Goal: Obtain resource: Obtain resource

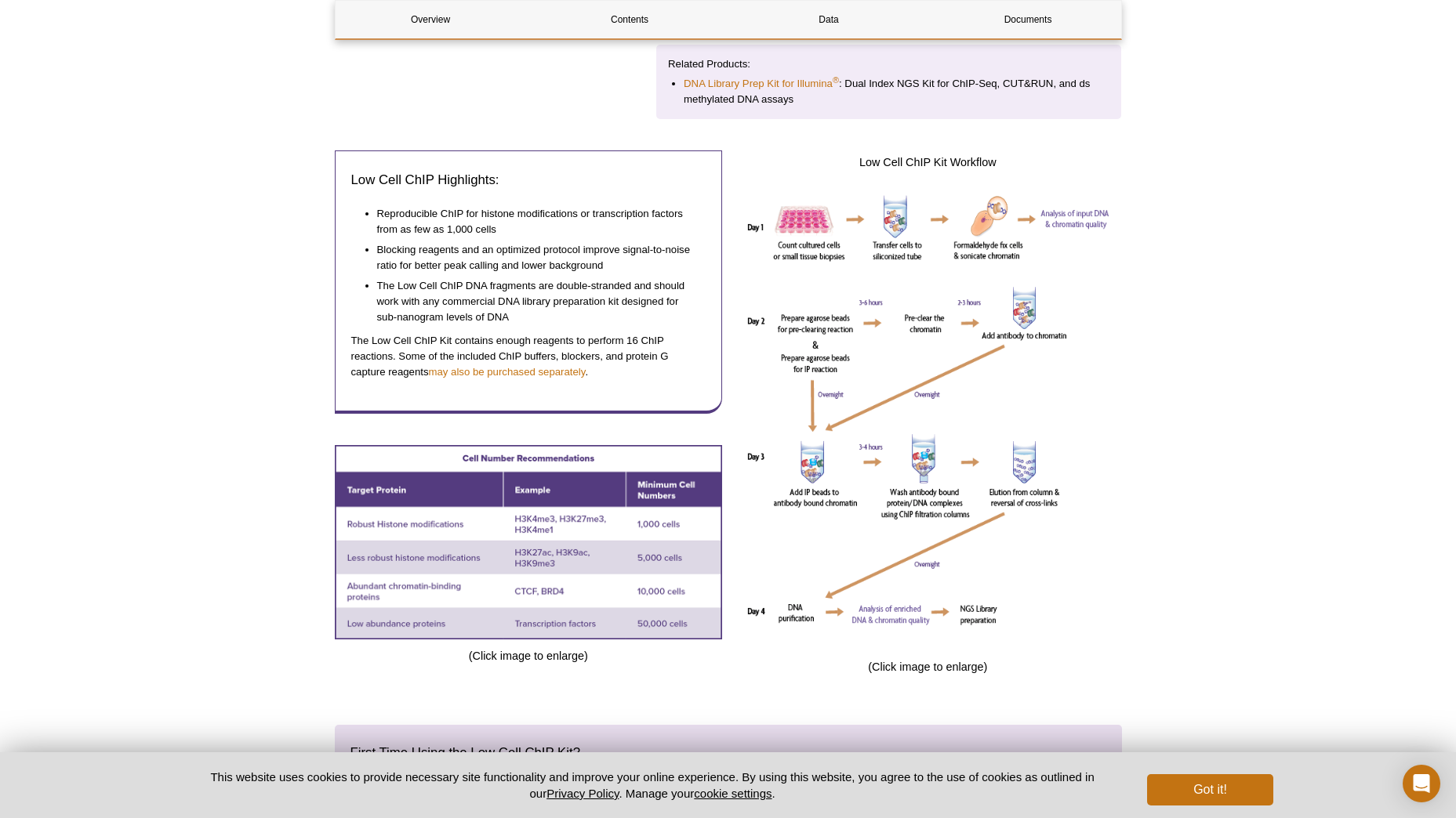
scroll to position [470, 0]
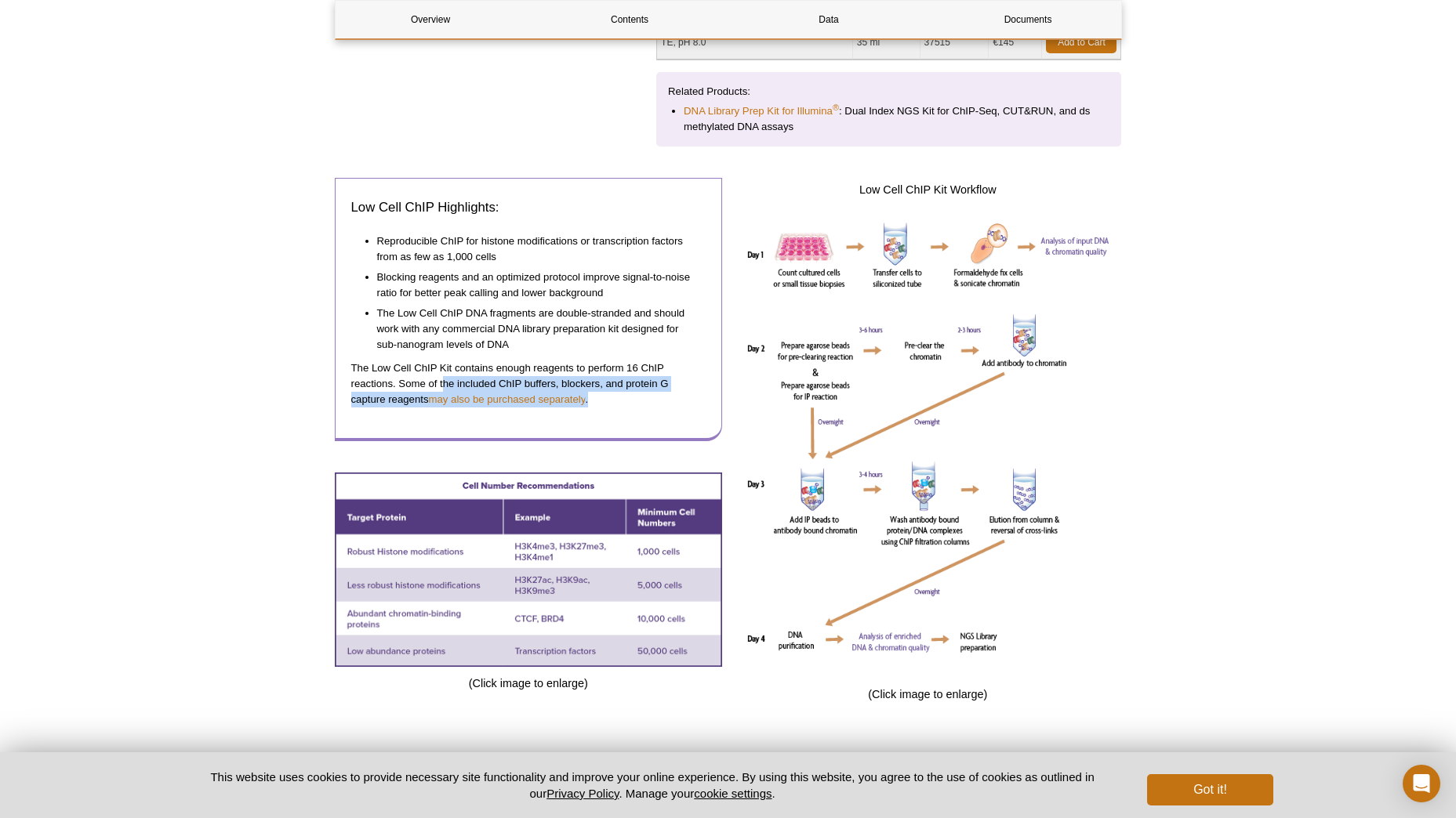
drag, startPoint x: 510, startPoint y: 380, endPoint x: 659, endPoint y: 383, distance: 149.0
click at [663, 387] on p "The Low Cell ChIP Kit contains enough reagents to perform 16 ChIP reactions. So…" at bounding box center [528, 384] width 355 height 47
drag, startPoint x: 659, startPoint y: 383, endPoint x: 655, endPoint y: 374, distance: 9.8
click at [655, 374] on p "The Low Cell ChIP Kit contains enough reagents to perform 16 ChIP reactions. So…" at bounding box center [528, 384] width 355 height 47
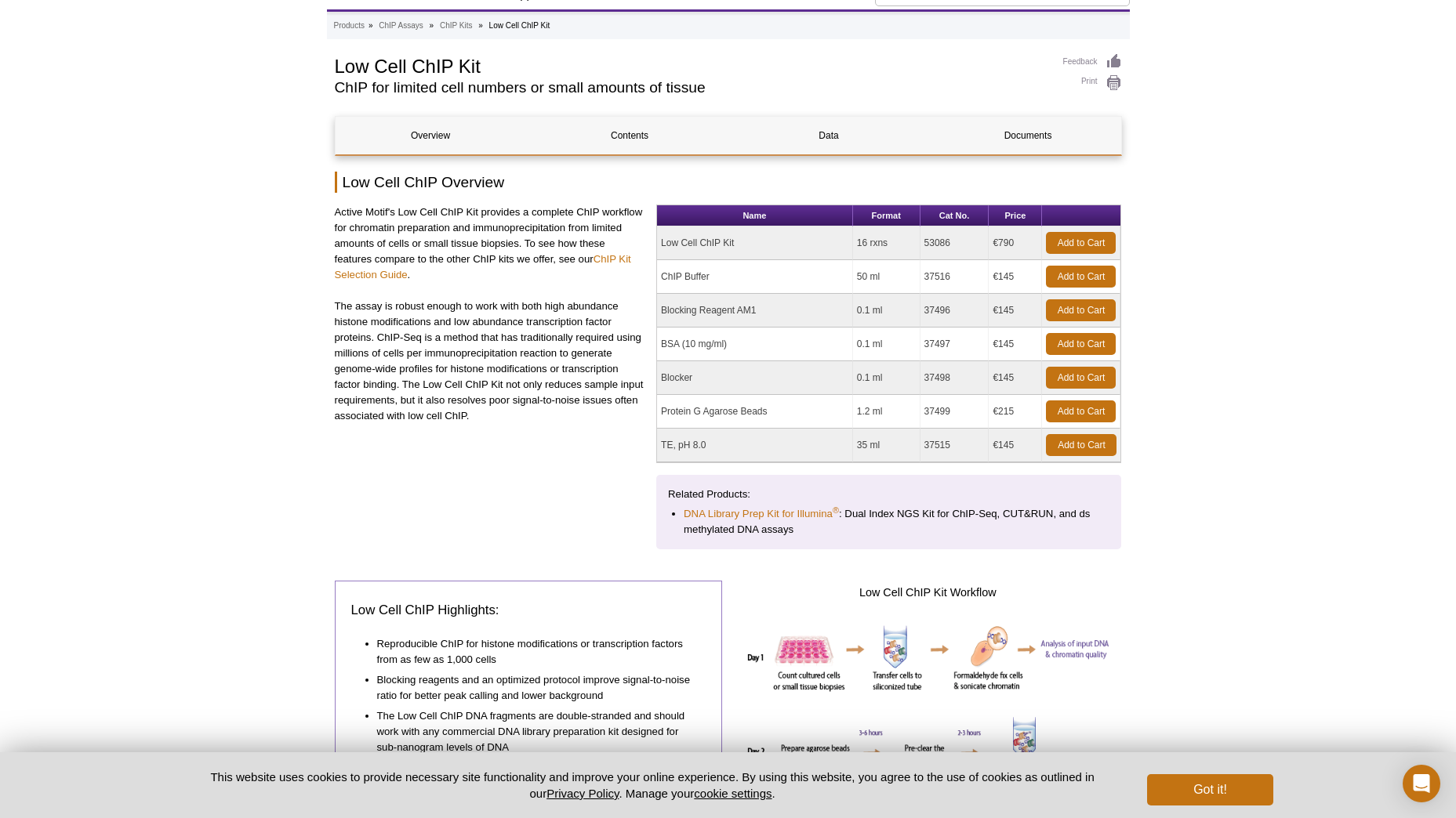
scroll to position [0, 0]
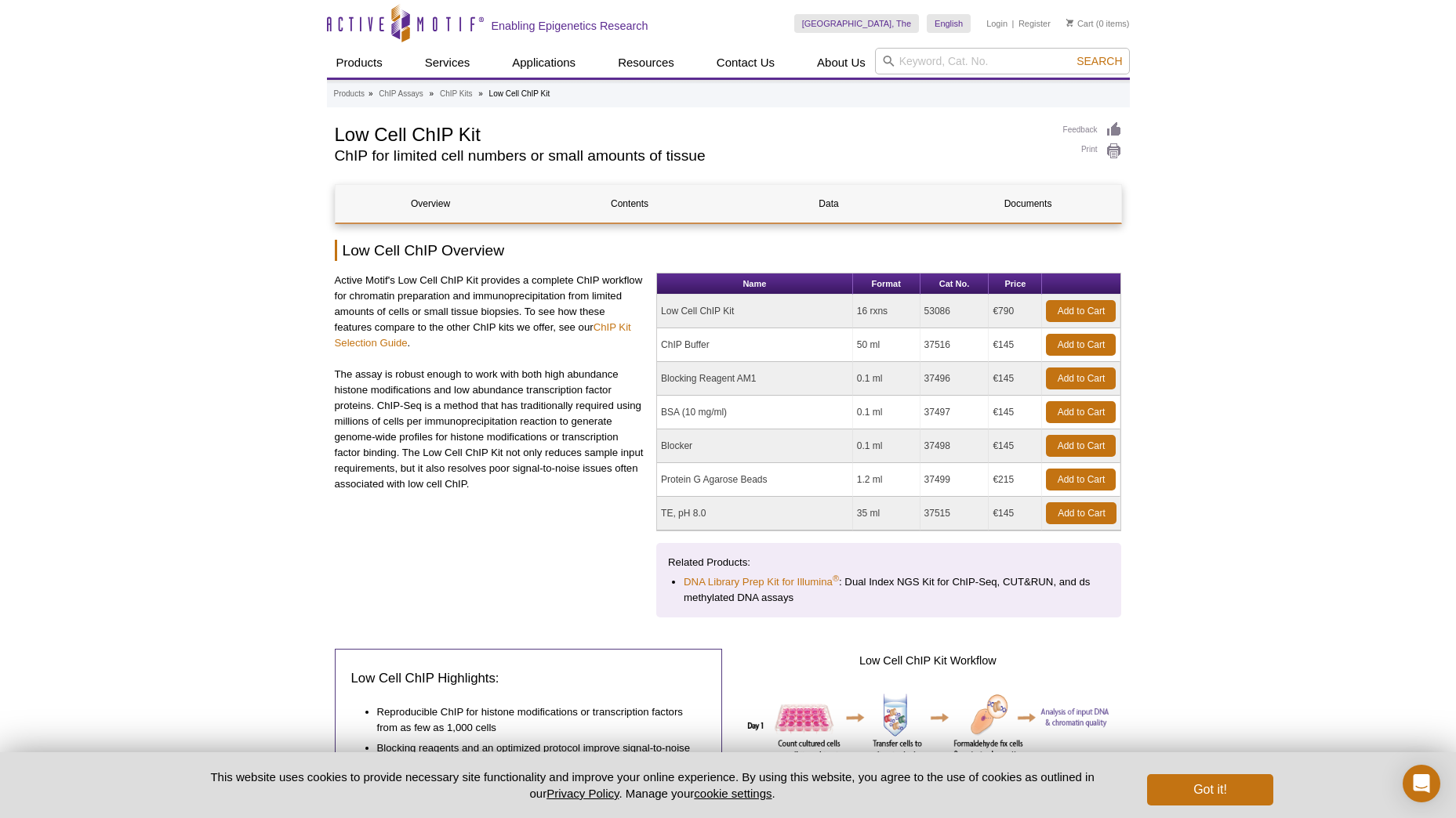
click at [676, 310] on td "Low Cell ChIP Kit" at bounding box center [755, 311] width 196 height 34
click at [1027, 193] on link "Documents" at bounding box center [1028, 203] width 190 height 37
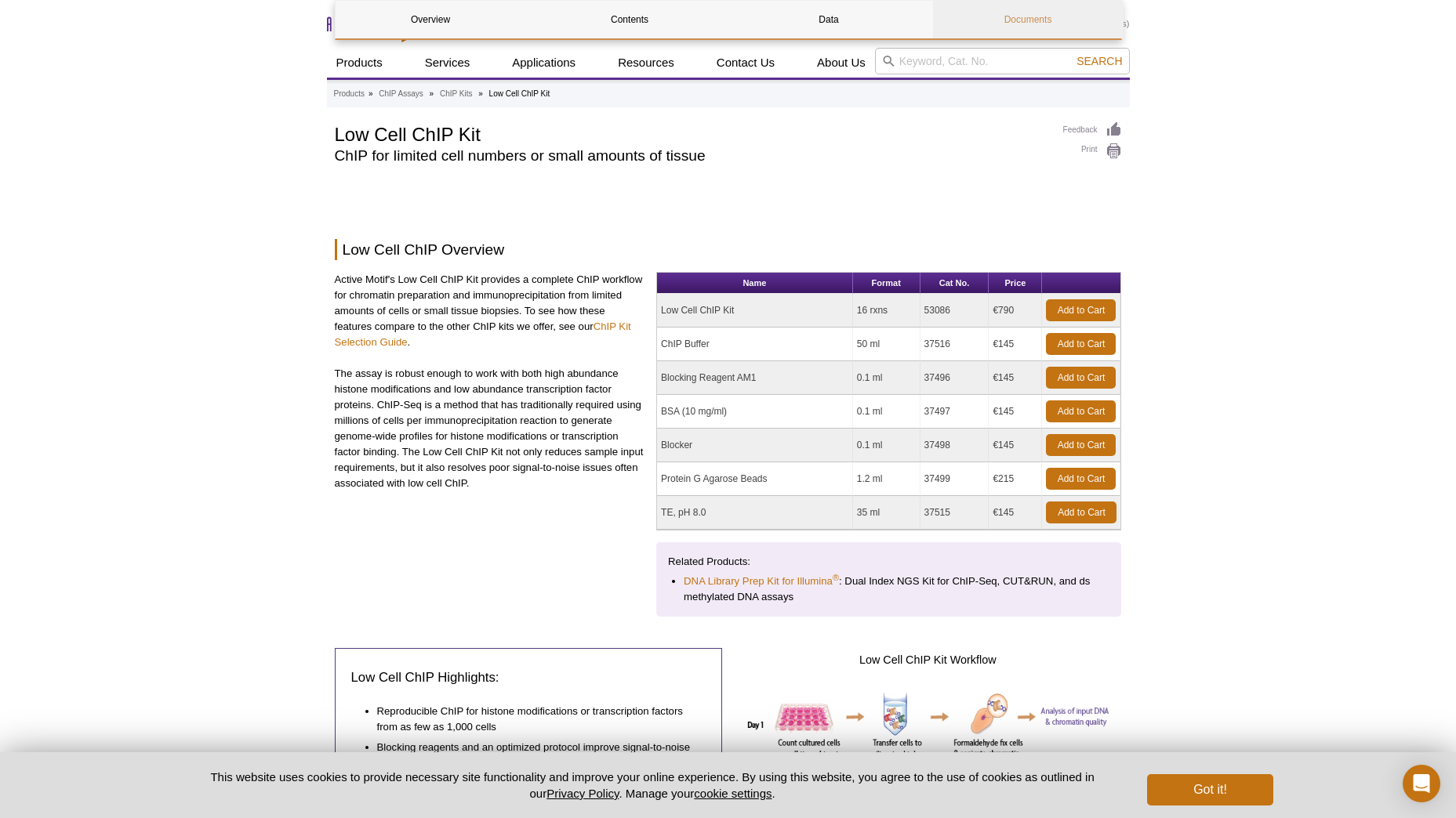
scroll to position [3414, 0]
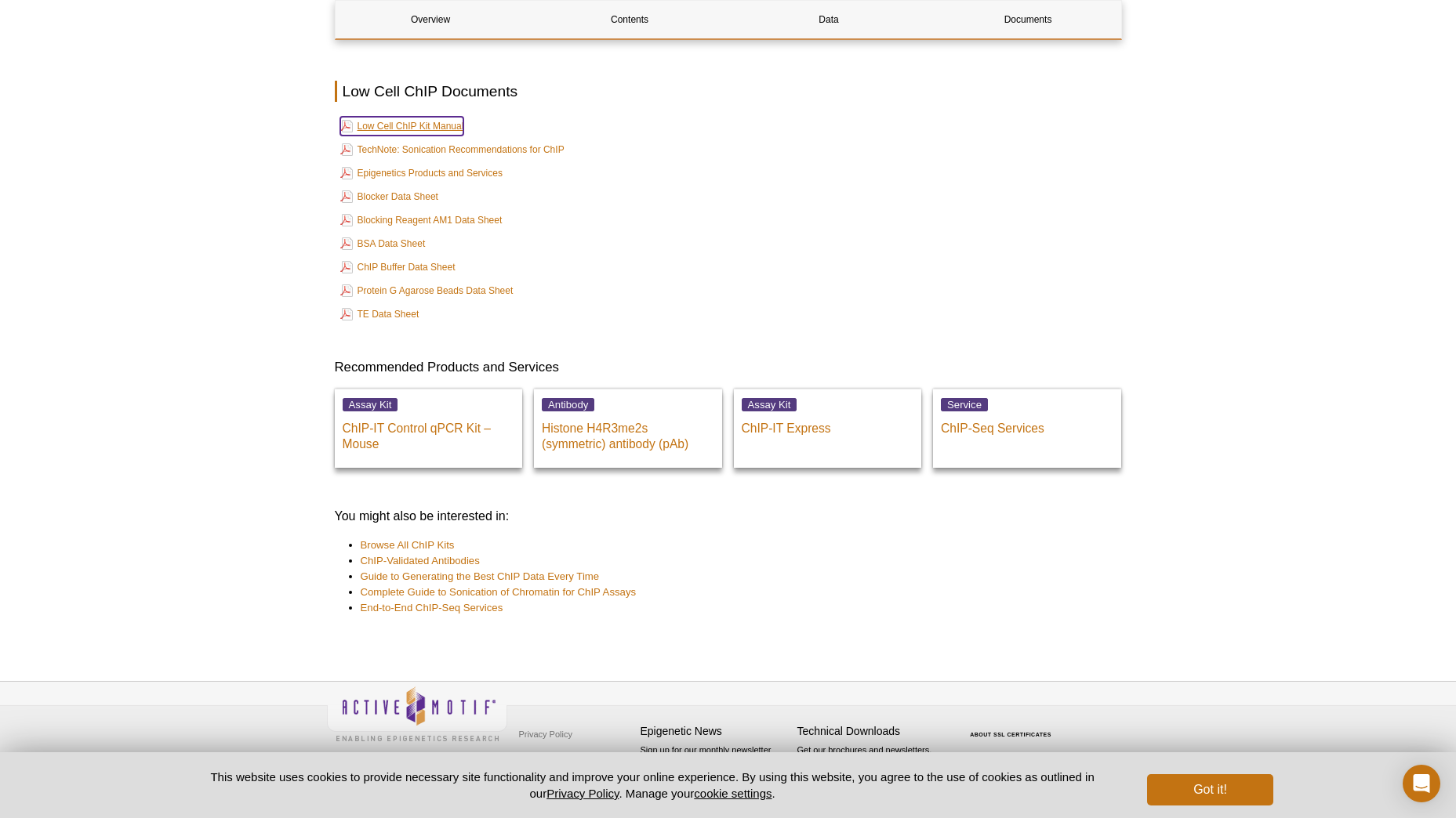
click at [422, 134] on link "Low Cell ChIP Kit Manual" at bounding box center [402, 126] width 124 height 19
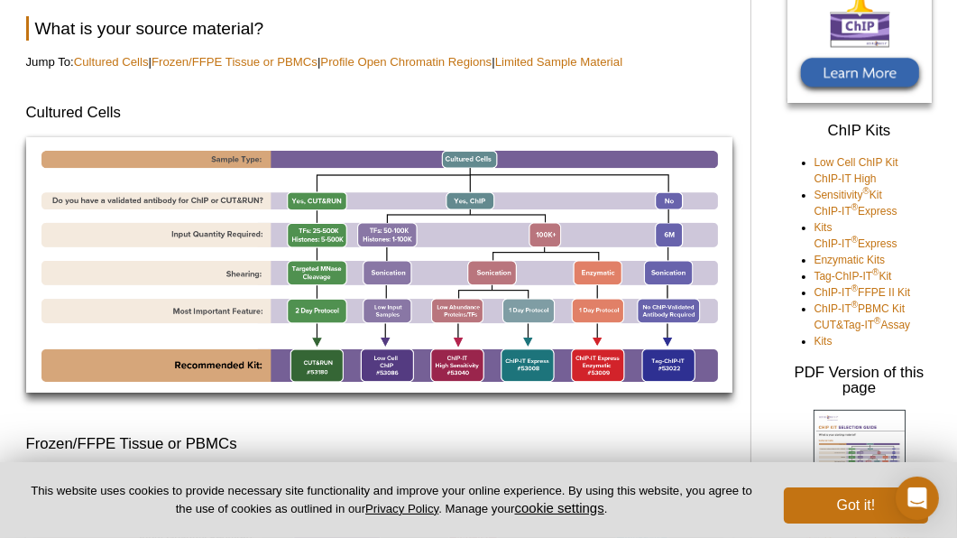
scroll to position [309, 0]
